Goal: Task Accomplishment & Management: Complete application form

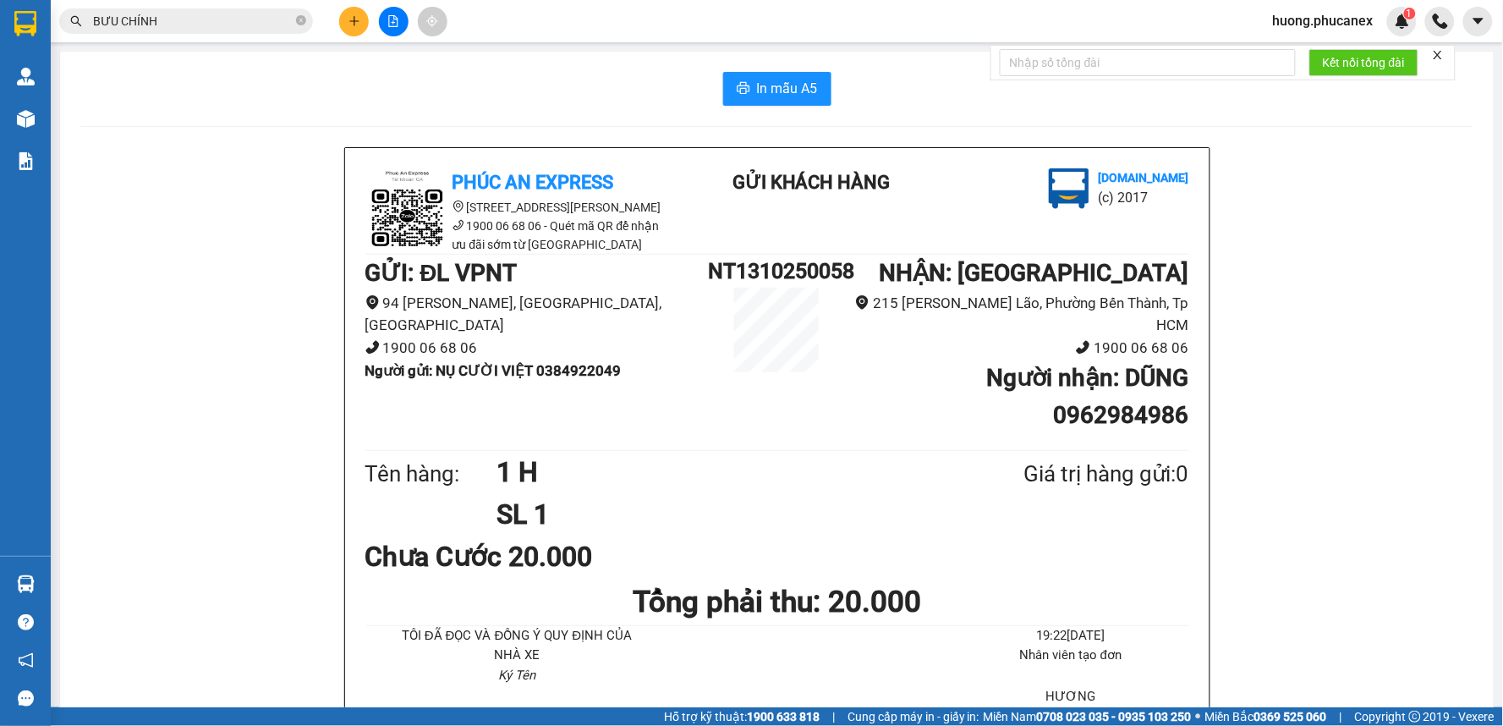
scroll to position [98, 0]
click at [356, 32] on button at bounding box center [354, 22] width 30 height 30
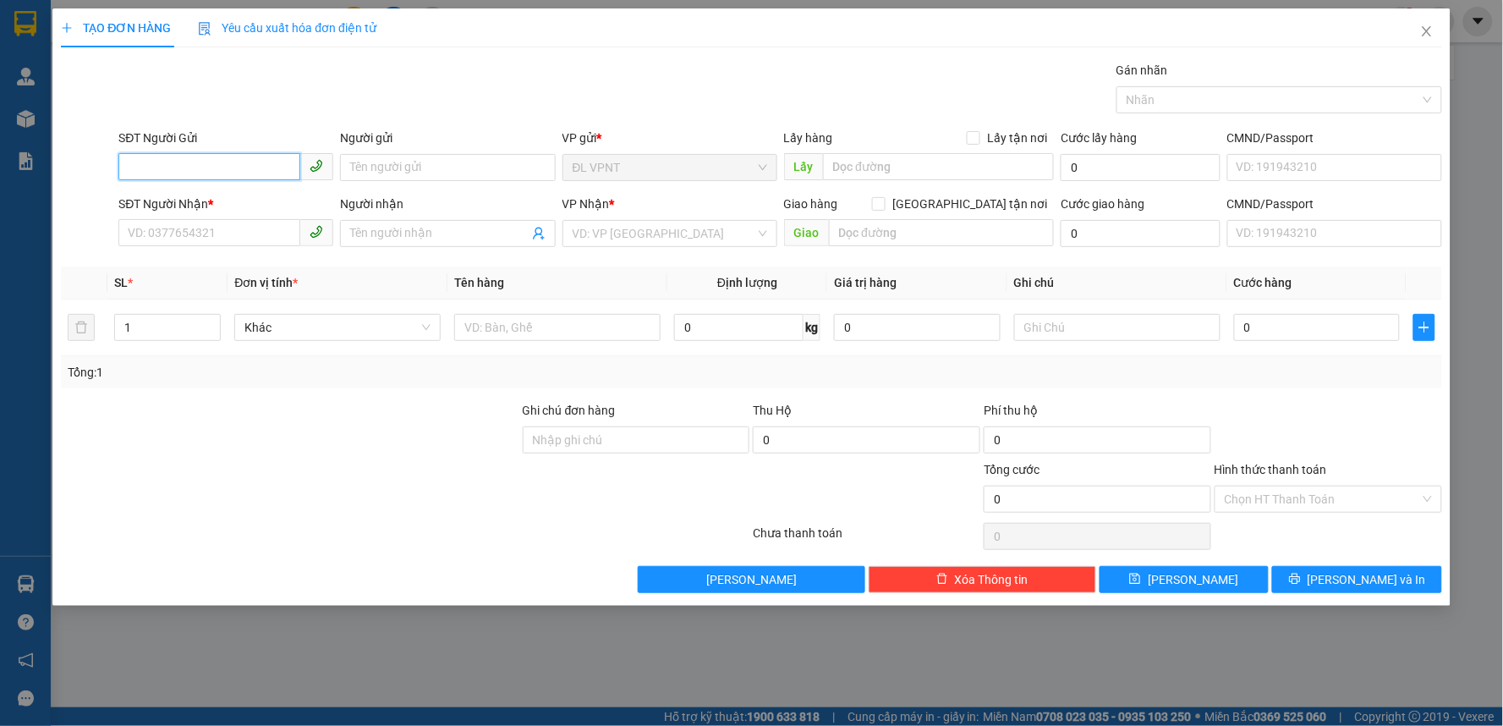
click at [255, 162] on input "SĐT Người Gửi" at bounding box center [209, 166] width 182 height 27
click at [178, 213] on div "0708696192 - KHOA" at bounding box center [225, 201] width 215 height 27
type input "0708696192"
type input "KHOA"
type input "0931018838"
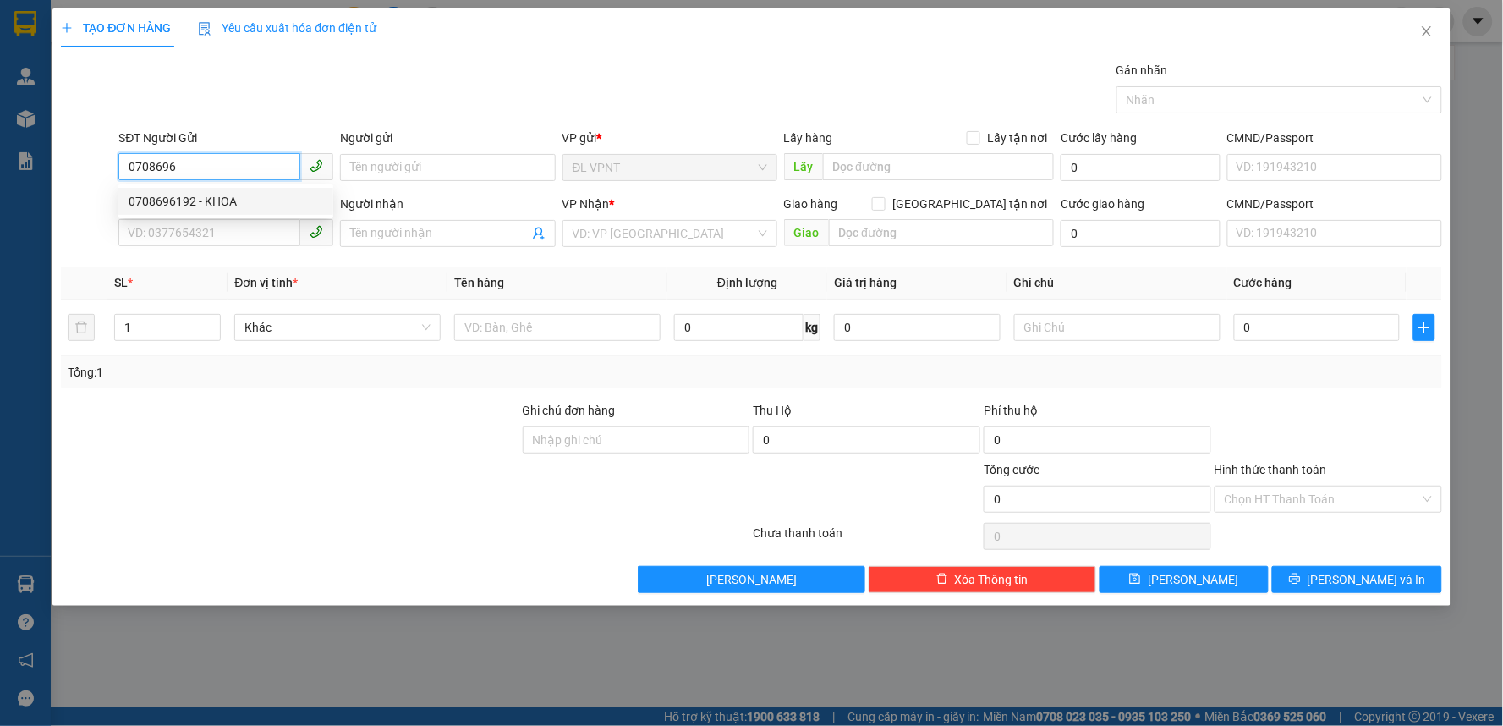
type input "lâm"
type input "0708696192"
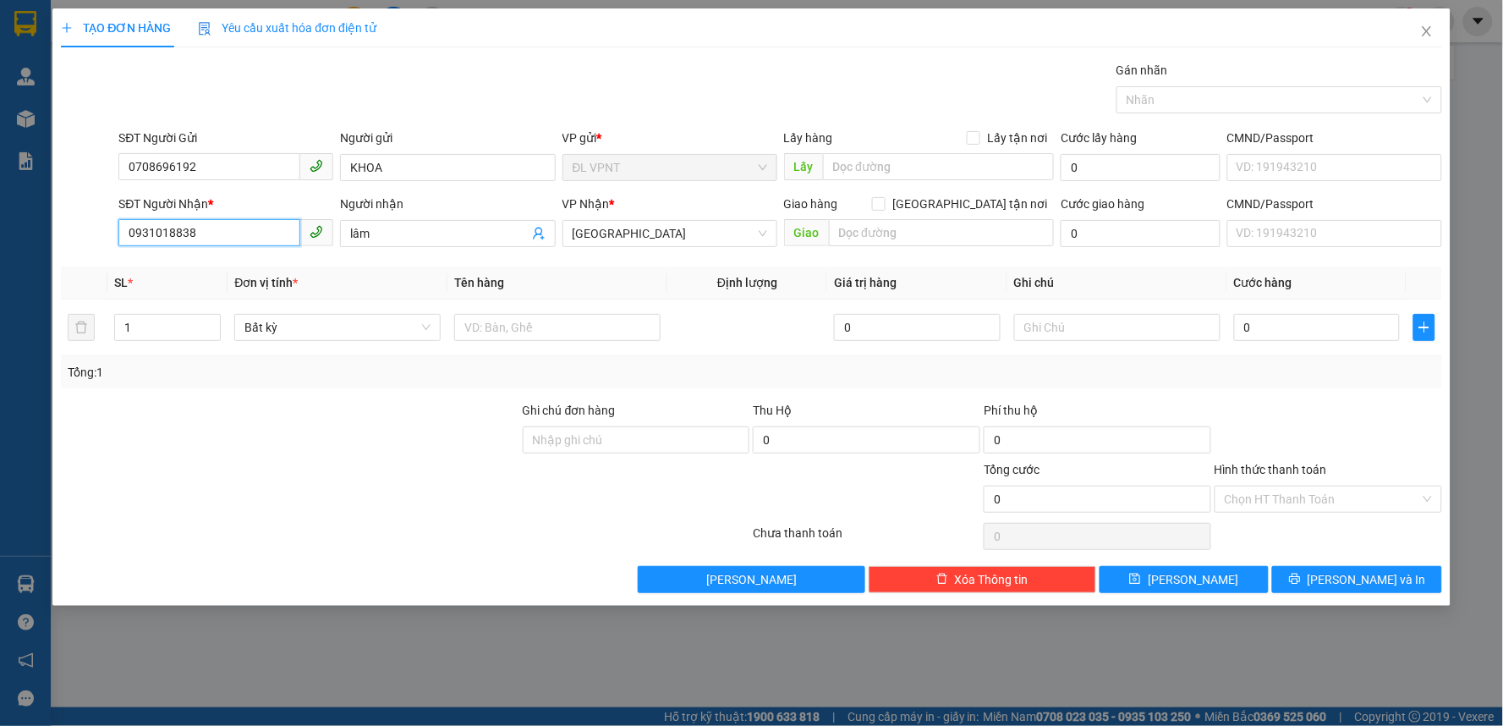
drag, startPoint x: 247, startPoint y: 237, endPoint x: 0, endPoint y: 278, distance: 250.4
click at [0, 278] on div "TẠO ĐƠN HÀNG Yêu cầu xuất hóa đơn điện tử Transit Pickup Surcharge Ids Transit …" at bounding box center [751, 363] width 1503 height 726
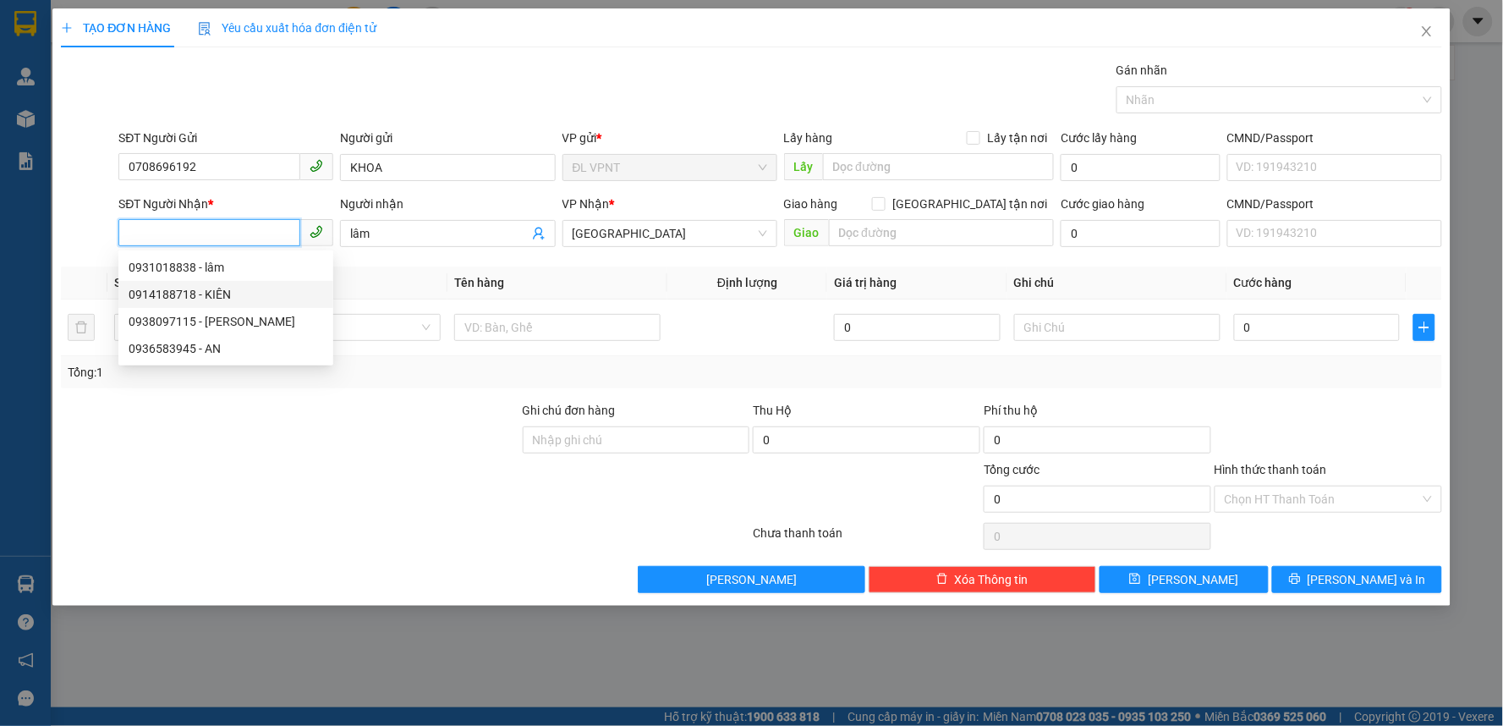
click at [186, 285] on div "0914188718 - KIÊN" at bounding box center [226, 294] width 195 height 19
type input "0914188718"
type input "KIÊN"
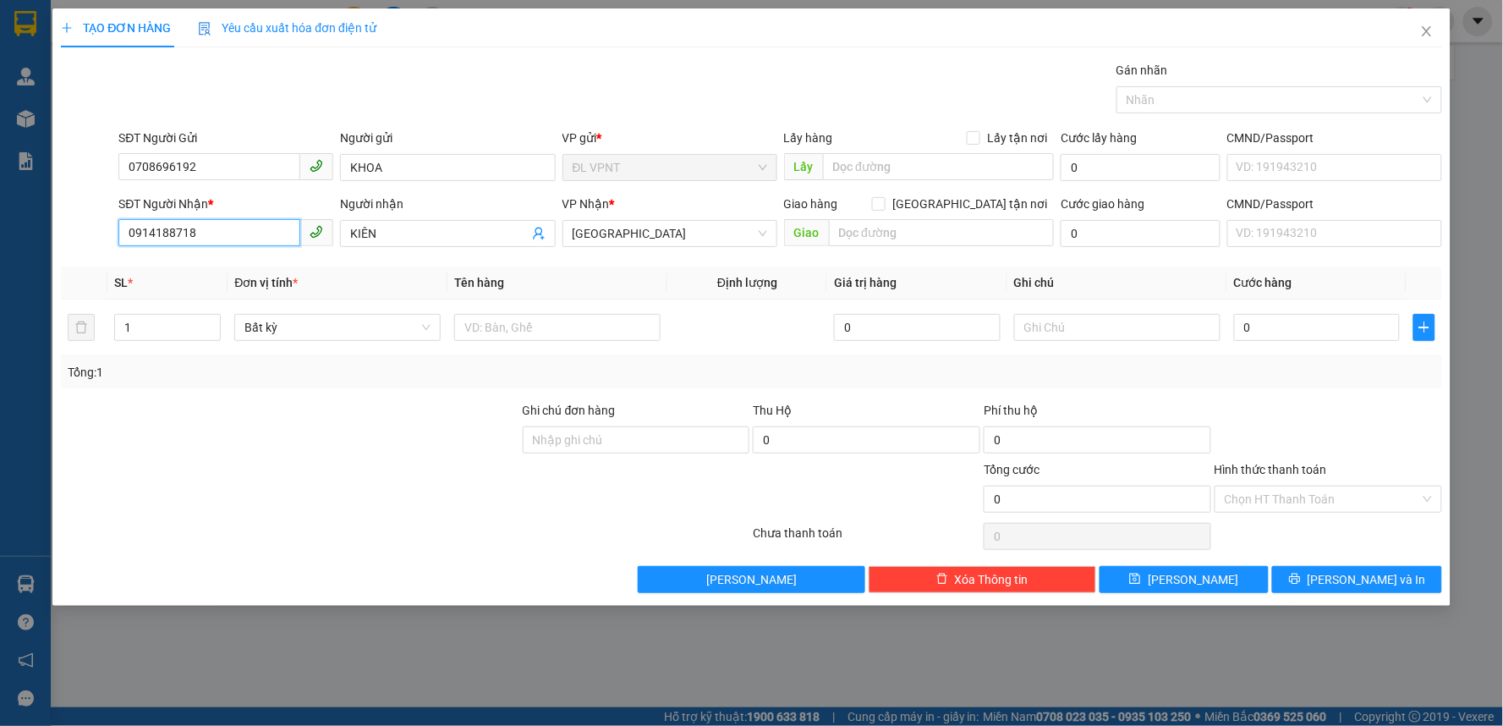
type input "0914188718"
click at [503, 325] on input "text" at bounding box center [557, 327] width 206 height 27
paste input "Đ"
paste input "Ạ"
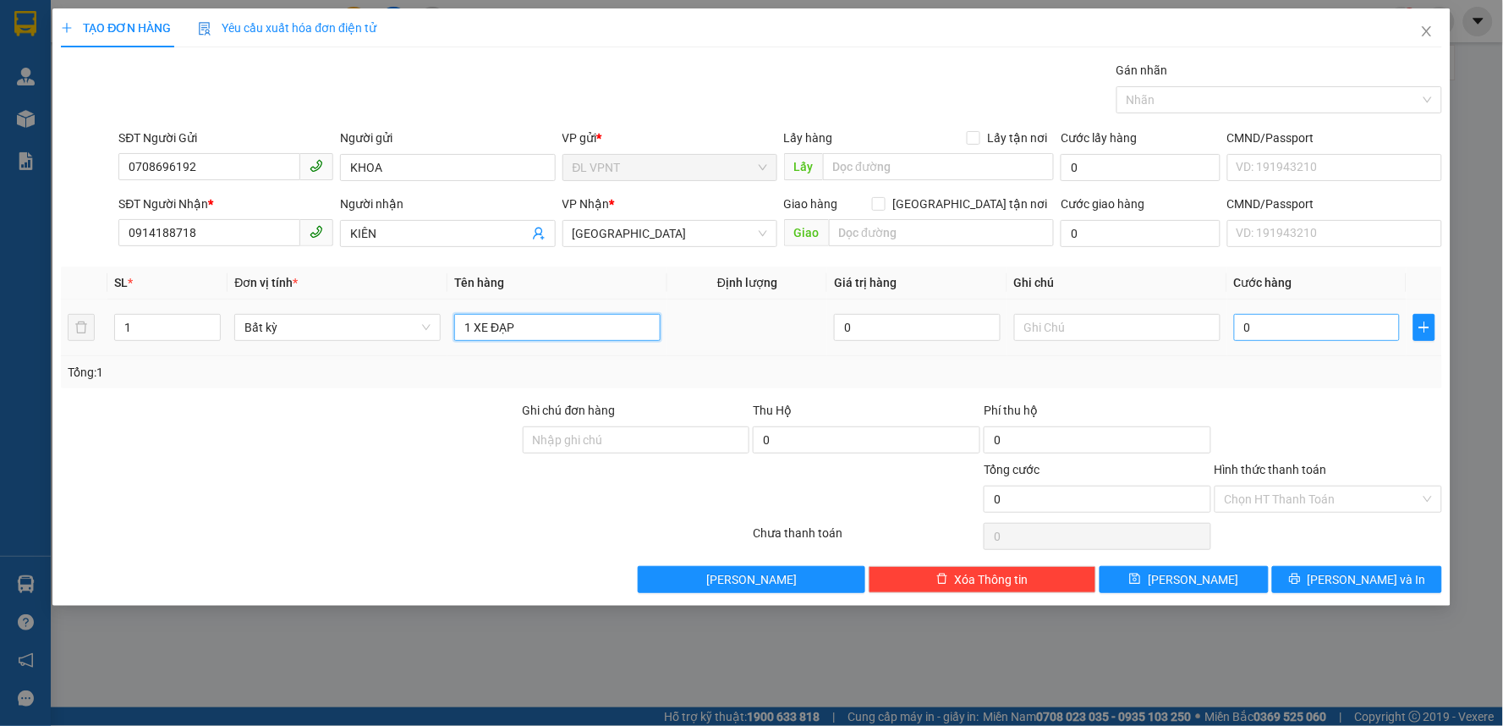
type input "1 XE ĐẠP"
click at [1301, 330] on input "0" at bounding box center [1317, 327] width 167 height 27
type input "2"
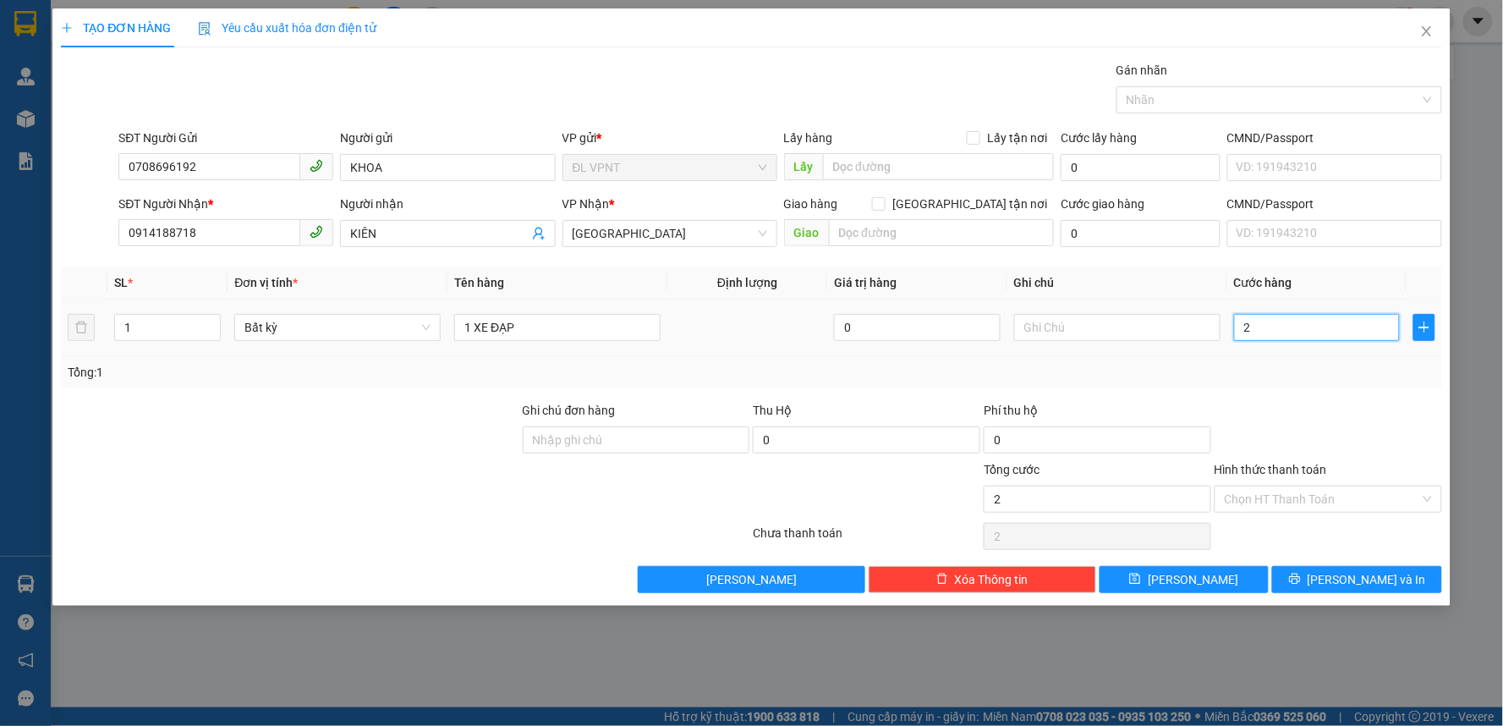
type input "20"
type input "200"
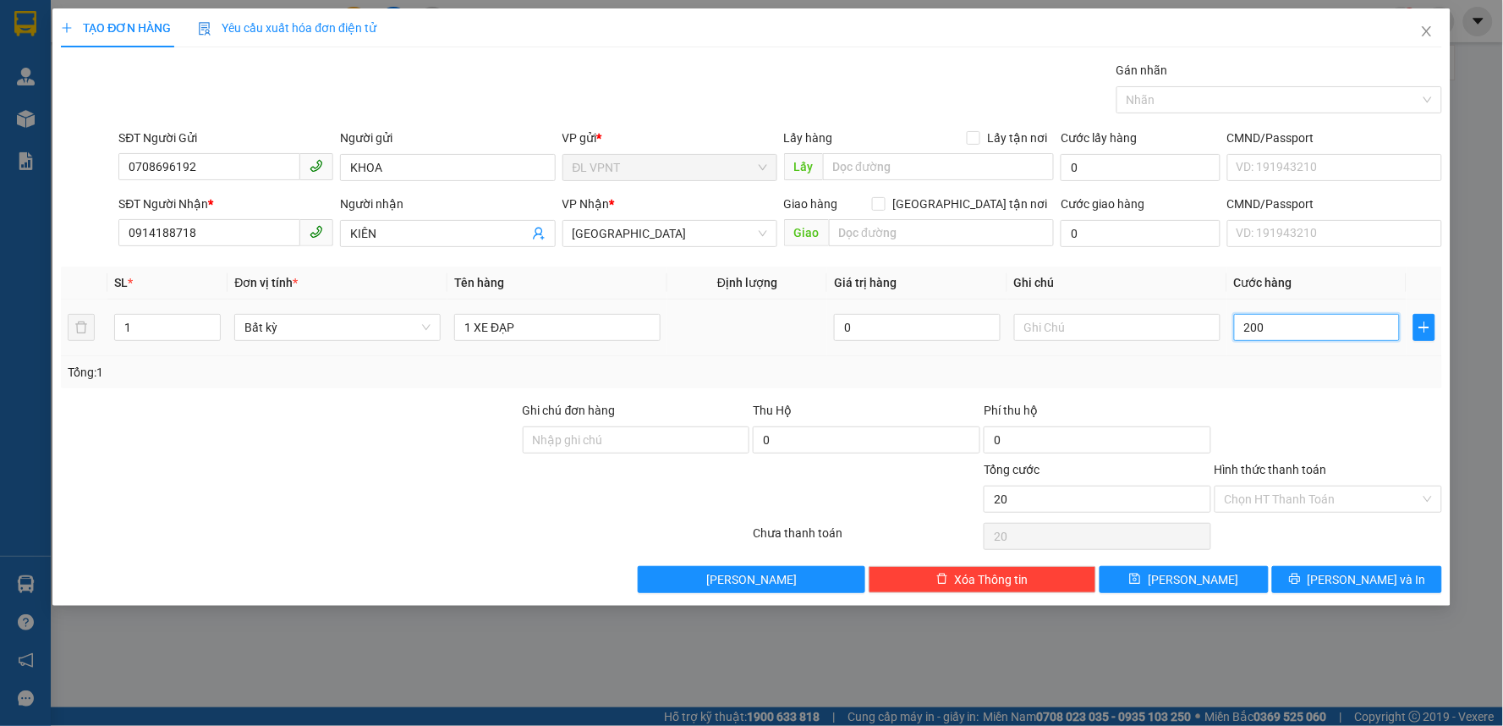
type input "200"
click at [122, 238] on input "0914188718" at bounding box center [209, 232] width 182 height 27
type input "200.000"
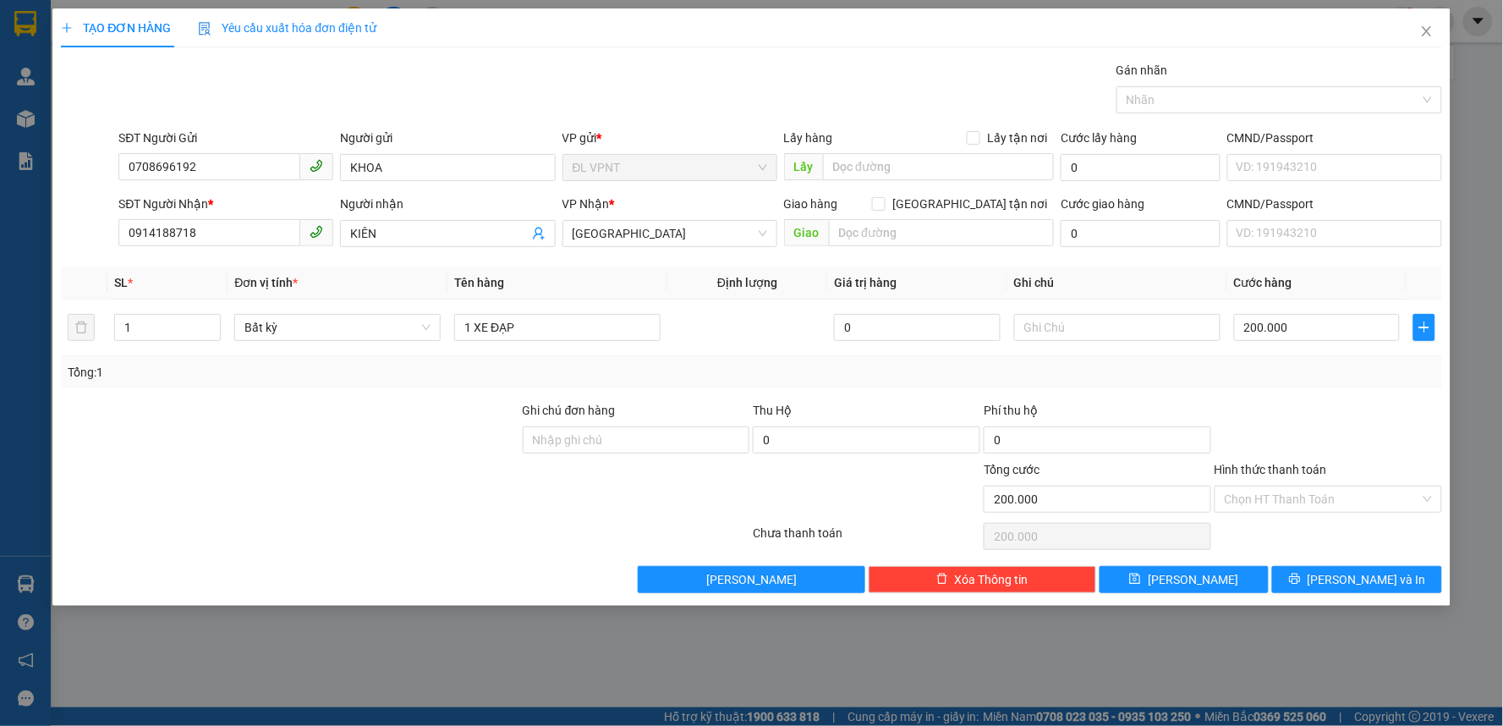
click at [703, 216] on div "VP Nhận *" at bounding box center [670, 207] width 215 height 25
click at [964, 585] on span "Xóa Thông tin" at bounding box center [992, 579] width 74 height 19
type input "0"
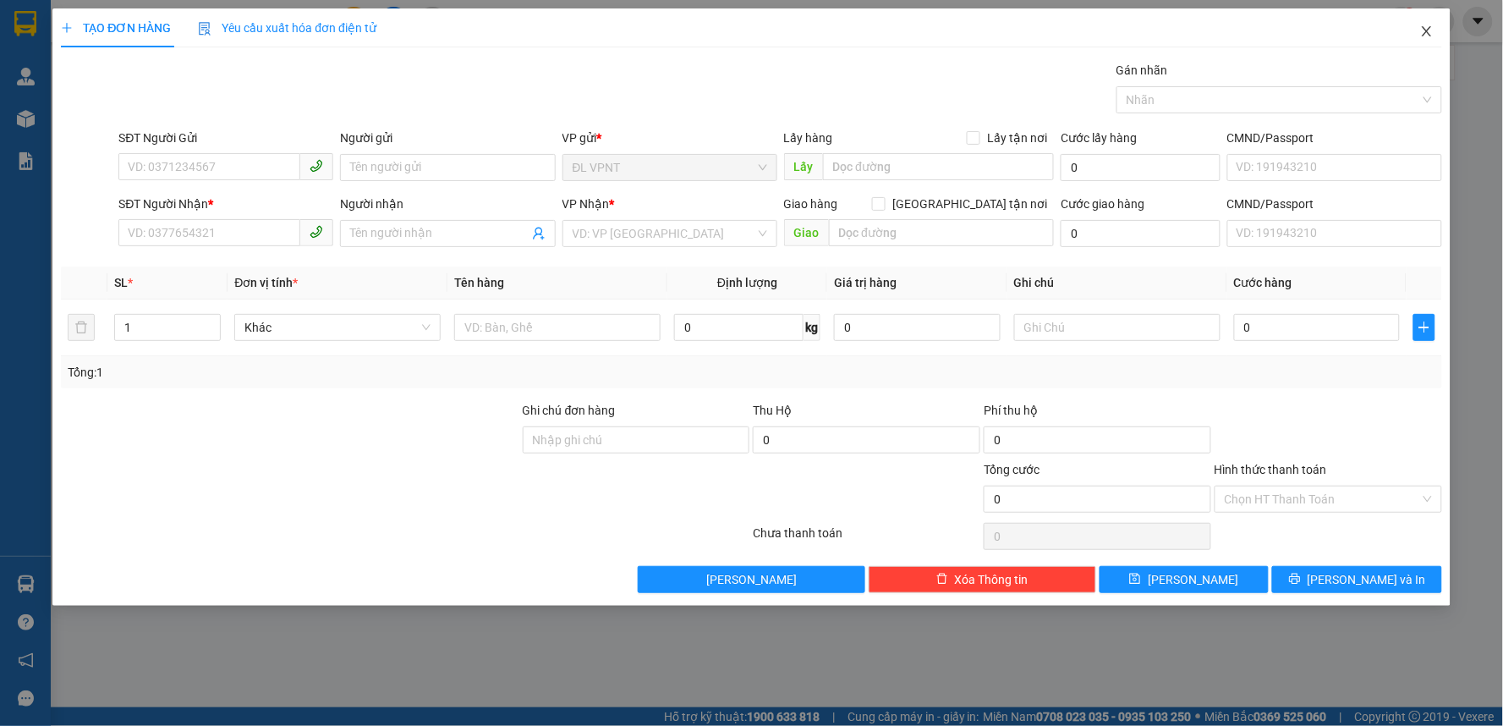
click at [1426, 29] on icon "close" at bounding box center [1428, 32] width 14 height 14
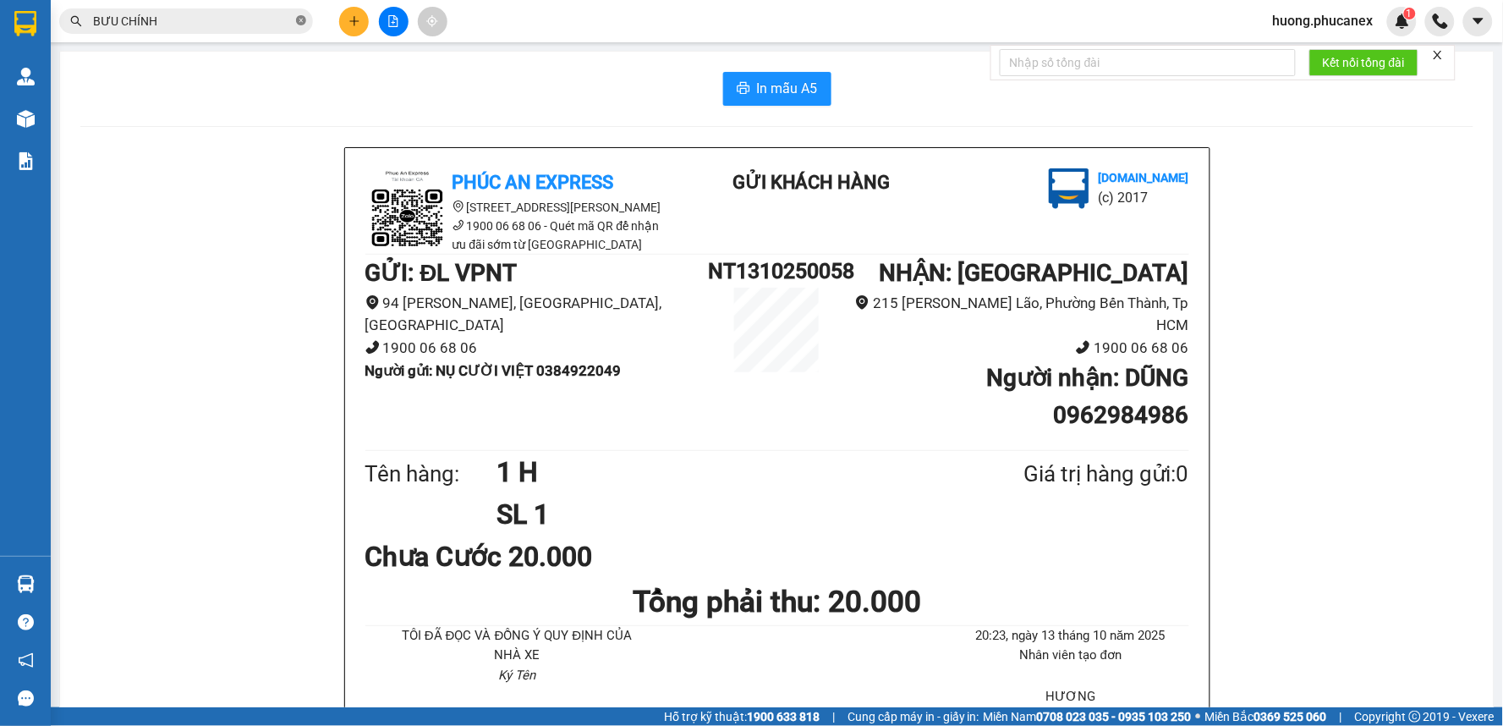
click at [299, 18] on icon "close-circle" at bounding box center [301, 20] width 10 height 10
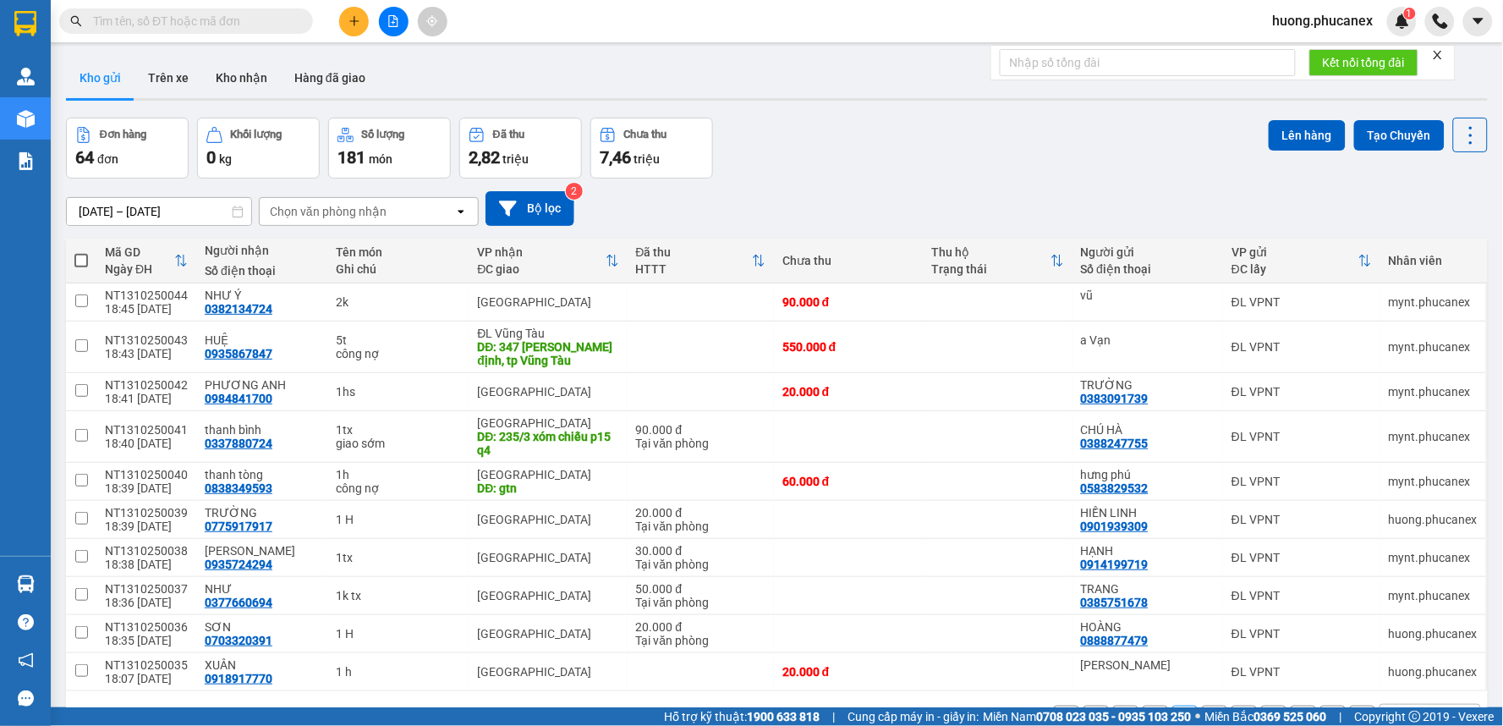
click at [264, 22] on input "text" at bounding box center [193, 21] width 200 height 19
paste input "0914188718"
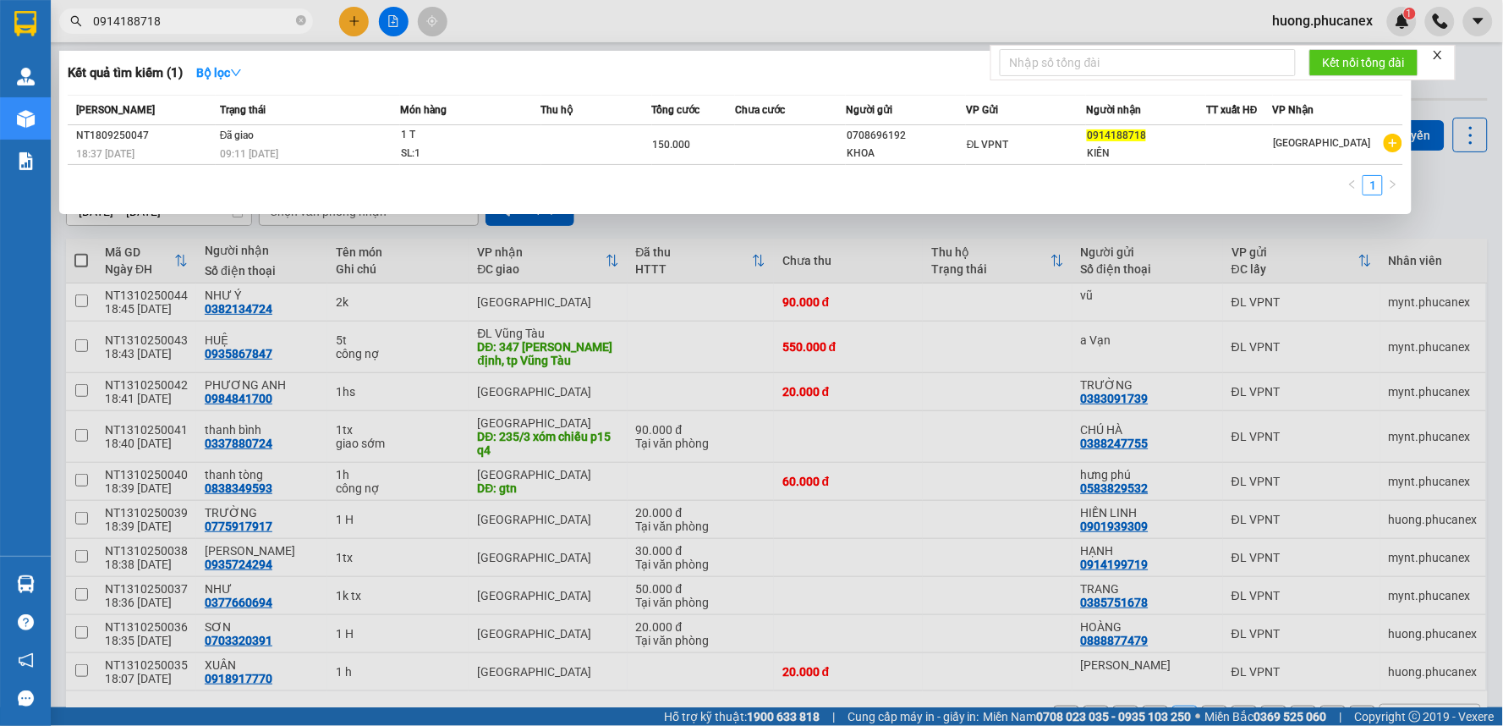
type input "0914188718"
